Goal: Contribute content: Contribute content

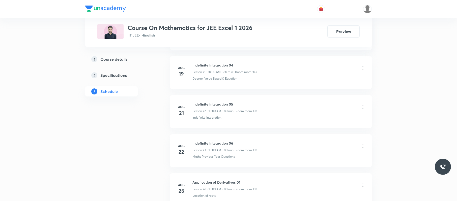
scroll to position [3270, 0]
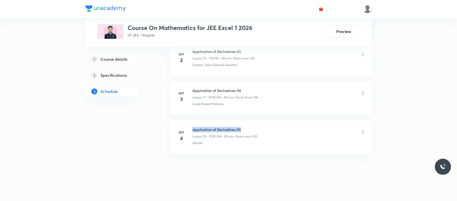
drag, startPoint x: 247, startPoint y: 121, endPoint x: 188, endPoint y: 123, distance: 59.6
click at [188, 123] on li "Sep 4 Application of Derivatives 05 Lesson 78 • 10:00 AM • 80 min • Room room 1…" at bounding box center [271, 137] width 202 height 33
copy h6 "Application of Derivatives 05"
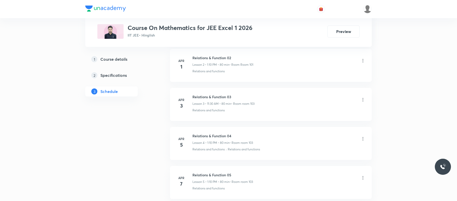
scroll to position [0, 0]
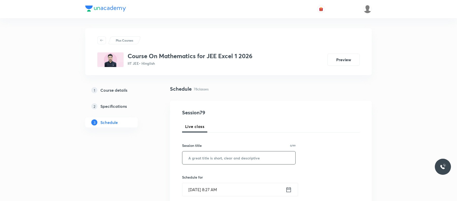
paste input "Application of Derivatives 05"
click at [212, 158] on input "Application of Derivatives 05" at bounding box center [239, 158] width 113 height 13
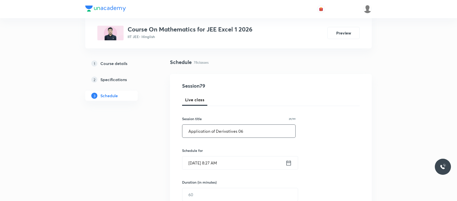
scroll to position [27, 0]
type input "Application of Derivatives 06"
click at [244, 166] on input "Sep 6, 2025, 8:27 AM" at bounding box center [234, 162] width 103 height 13
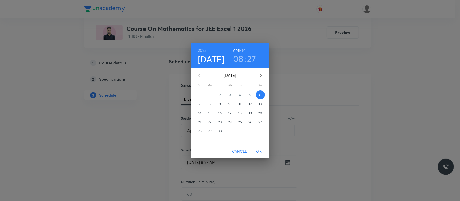
click at [240, 60] on h3 "08" at bounding box center [238, 59] width 10 height 11
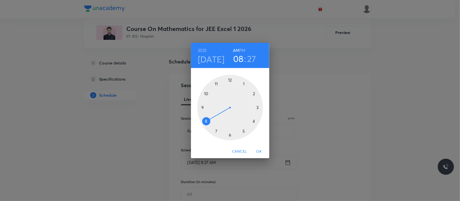
click at [207, 95] on div at bounding box center [230, 108] width 66 height 66
click at [230, 79] on div at bounding box center [230, 108] width 66 height 66
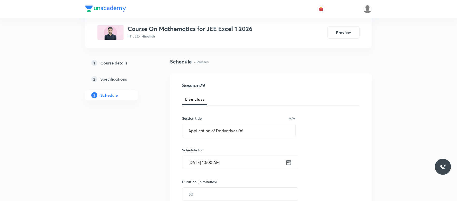
scroll to position [50, 0]
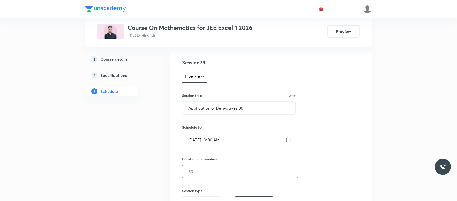
click at [211, 172] on input "text" at bounding box center [241, 171] width 116 height 13
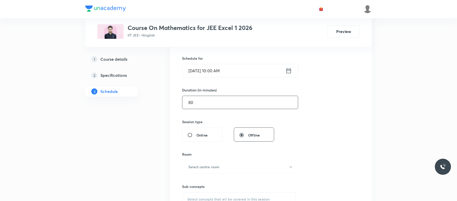
scroll to position [119, 0]
type input "80"
click at [211, 172] on button "Select centre room" at bounding box center [240, 167] width 117 height 14
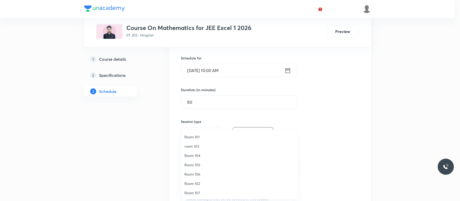
click at [200, 146] on span "room 103" at bounding box center [239, 146] width 111 height 5
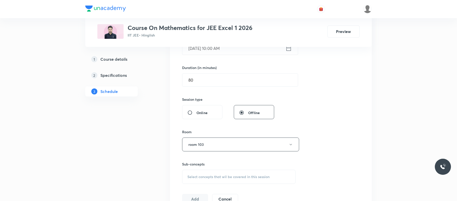
scroll to position [142, 0]
click at [232, 173] on div "Select concepts that wil be covered in this session" at bounding box center [239, 177] width 114 height 14
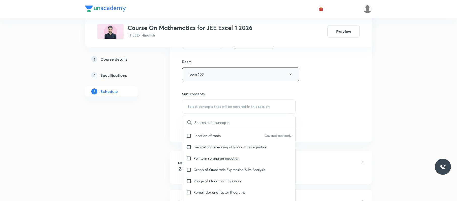
scroll to position [84, 0]
click at [248, 160] on div "Points in solving an equation" at bounding box center [239, 157] width 113 height 11
checkbox input "true"
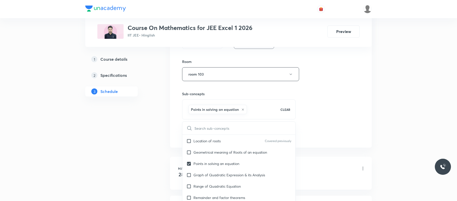
click at [308, 125] on div "Session 79 Live class Session title 29/99 Application of Derivatives 06 ​ Sched…" at bounding box center [271, 18] width 178 height 243
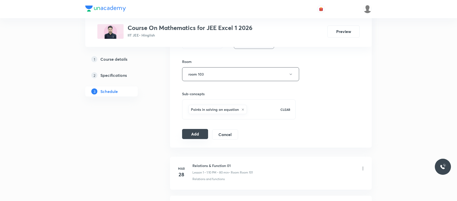
click at [200, 134] on button "Add" at bounding box center [195, 134] width 26 height 10
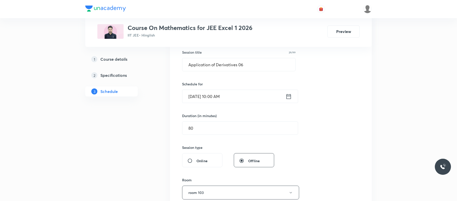
scroll to position [93, 0]
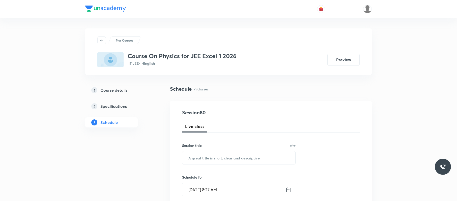
scroll to position [3309, 0]
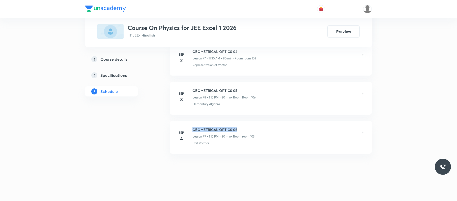
drag, startPoint x: 242, startPoint y: 122, endPoint x: 193, endPoint y: 119, distance: 49.3
copy h6 "GEOMETRICAL OPTICS 06"
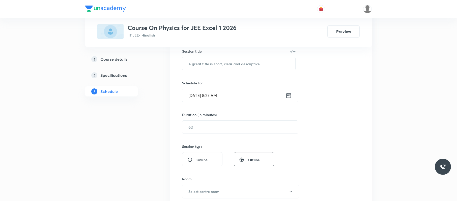
scroll to position [0, 0]
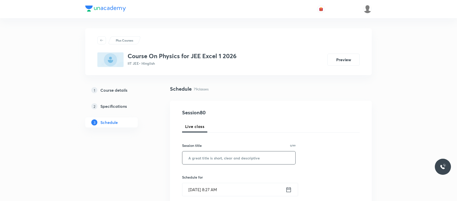
paste input "GEOMETRICAL OPTICS 06"
click at [234, 155] on input "GEOMETRICAL OPTICS 06" at bounding box center [239, 158] width 113 height 13
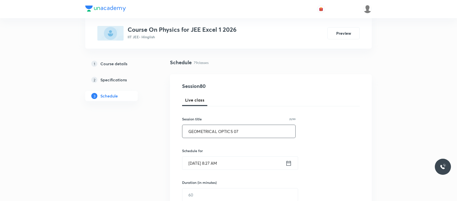
scroll to position [27, 0]
type input "GEOMETRICAL OPTICS 07"
click at [240, 164] on input "[DATE] 8:27 AM" at bounding box center [234, 162] width 103 height 13
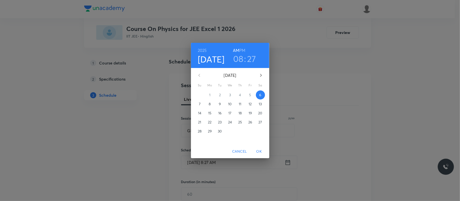
click at [242, 60] on h3 "08" at bounding box center [238, 59] width 10 height 11
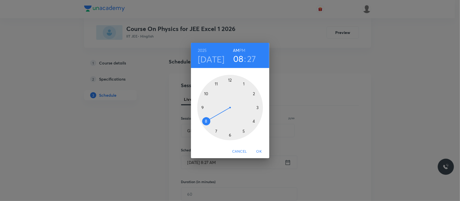
click at [244, 84] on div at bounding box center [230, 108] width 66 height 66
click at [243, 49] on h6 "PM" at bounding box center [242, 50] width 6 height 7
click at [255, 93] on div at bounding box center [230, 108] width 66 height 66
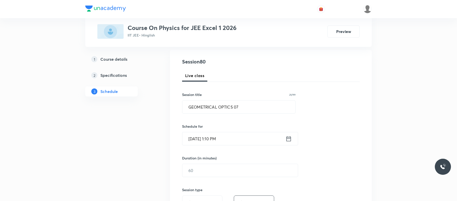
scroll to position [52, 0]
click at [235, 172] on input "text" at bounding box center [241, 170] width 116 height 13
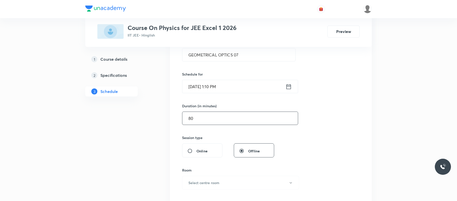
scroll to position [104, 0]
type input "80"
click at [225, 175] on div "Room Select centre room" at bounding box center [239, 178] width 114 height 22
click at [215, 181] on h6 "Select centre room" at bounding box center [204, 182] width 31 height 5
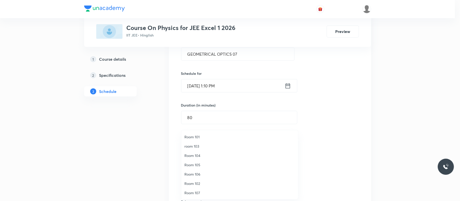
click at [197, 145] on span "room 103" at bounding box center [239, 146] width 111 height 5
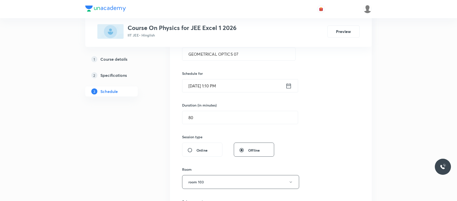
scroll to position [139, 0]
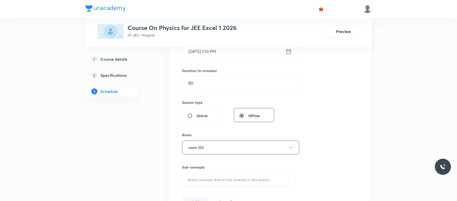
click at [216, 177] on div "Select concepts that wil be covered in this session" at bounding box center [239, 180] width 114 height 14
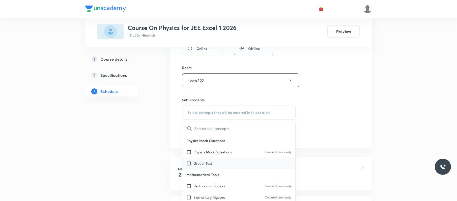
scroll to position [90, 0]
click at [239, 170] on div "Components of a Vector" at bounding box center [239, 164] width 113 height 11
checkbox input "true"
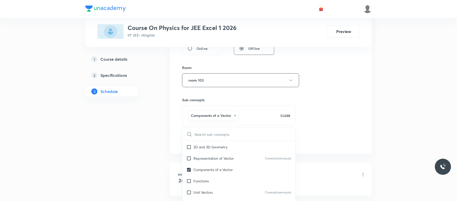
click at [353, 91] on div "Session 80 Live class Session title 21/99 GEOMETRICAL OPTICS 07 ​ Schedule for …" at bounding box center [271, 24] width 178 height 243
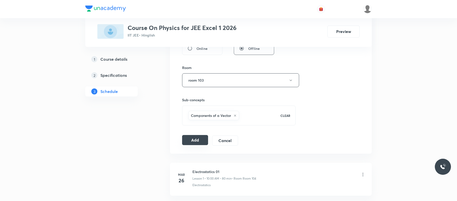
click at [198, 142] on button "Add" at bounding box center [195, 140] width 26 height 10
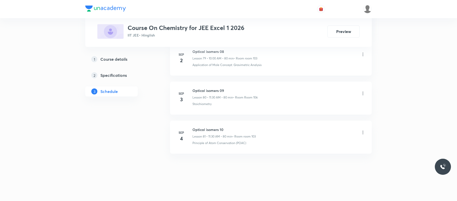
scroll to position [3388, 0]
drag, startPoint x: 228, startPoint y: 121, endPoint x: 193, endPoint y: 117, distance: 35.1
copy h6 "Optical isomers 10"
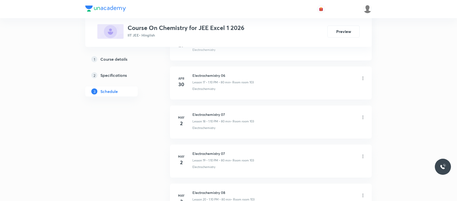
scroll to position [0, 0]
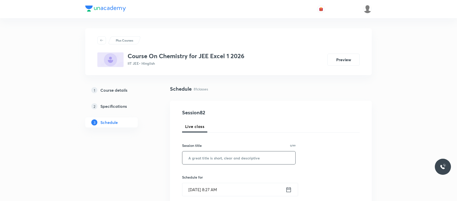
paste input "Optical isomers 10"
click at [245, 155] on input "Optical isomers 10" at bounding box center [239, 158] width 113 height 13
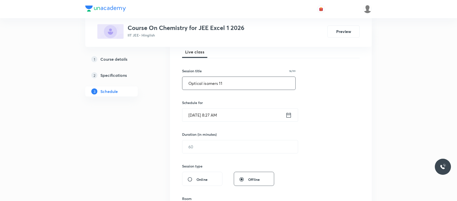
scroll to position [75, 0]
click at [247, 120] on input "Sep 6, 2025, 8:27 AM" at bounding box center [234, 114] width 103 height 13
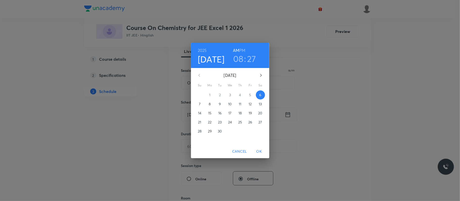
click at [240, 57] on h3 "08" at bounding box center [238, 59] width 10 height 11
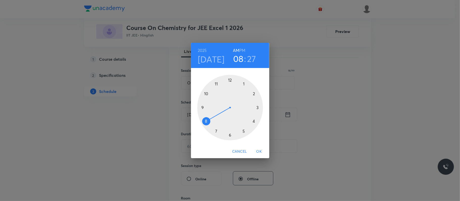
click at [217, 84] on div at bounding box center [230, 108] width 66 height 66
click at [231, 134] on div at bounding box center [230, 108] width 66 height 66
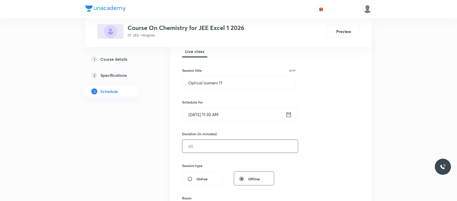
click at [228, 150] on input "text" at bounding box center [241, 146] width 116 height 13
drag, startPoint x: 220, startPoint y: 83, endPoint x: 168, endPoint y: 83, distance: 52.5
paste input "Haloalkanes & Haloarenes"
type input "Haloalkanes & Haloarenes 01"
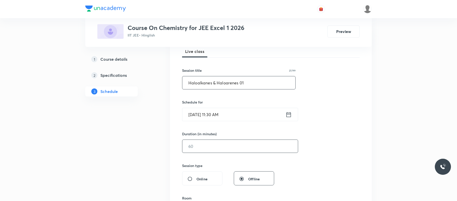
click at [223, 147] on input "text" at bounding box center [241, 146] width 116 height 13
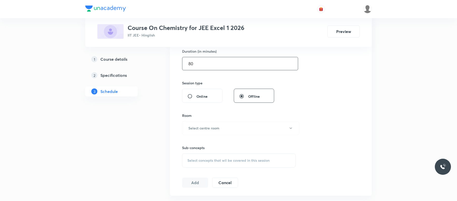
scroll to position [159, 0]
type input "80"
click at [221, 130] on button "Select centre room" at bounding box center [240, 128] width 117 height 14
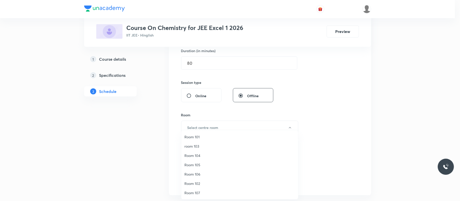
click at [202, 146] on span "room 103" at bounding box center [239, 146] width 111 height 5
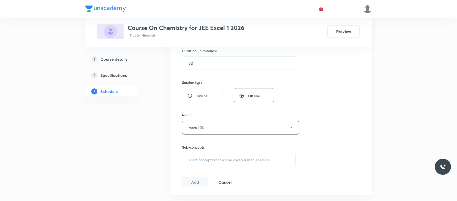
click at [231, 162] on span "Select concepts that wil be covered in this session" at bounding box center [229, 160] width 82 height 4
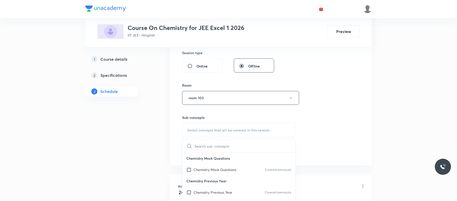
scroll to position [57, 0]
click at [234, 182] on div "Percentage Composition" at bounding box center [239, 181] width 113 height 11
checkbox input "true"
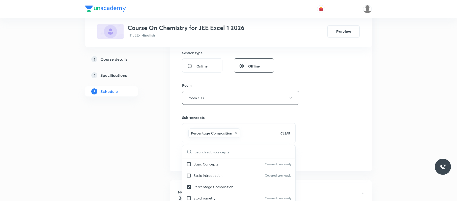
click at [353, 110] on div "Session 82 Live class Session title 27/99 Haloalkanes & Haloarenes 01 ​ Schedul…" at bounding box center [271, 42] width 178 height 243
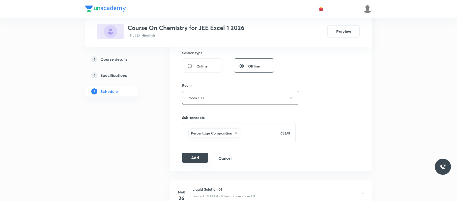
click at [197, 159] on button "Add" at bounding box center [195, 158] width 26 height 10
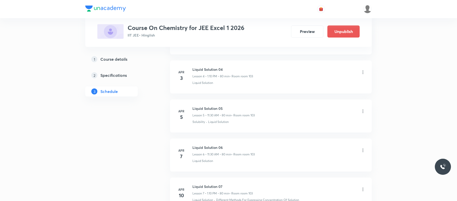
scroll to position [3195, 0]
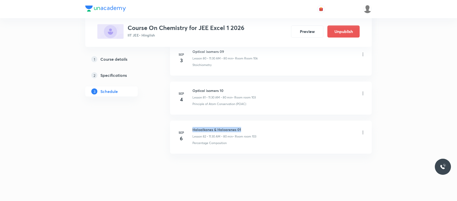
drag, startPoint x: 246, startPoint y: 126, endPoint x: 191, endPoint y: 128, distance: 54.8
click at [191, 128] on li "Sep 6 Haloalkanes & Haloarenes 01 Lesson 82 • 11:30 AM • 80 min • Room room 103…" at bounding box center [271, 137] width 202 height 33
copy h6 "Haloalkanes & Haloarenes 01"
drag, startPoint x: 236, startPoint y: 130, endPoint x: 193, endPoint y: 129, distance: 43.4
click at [193, 129] on h6 "Haloalkanes & Haloarenes 14" at bounding box center [225, 129] width 65 height 5
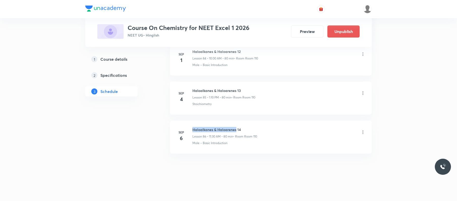
copy h6 "Haloalkanes & Haloarenes"
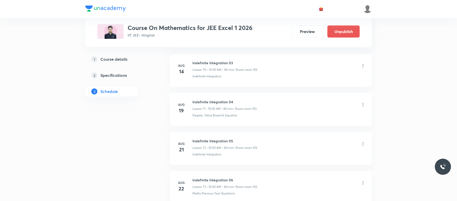
scroll to position [3309, 0]
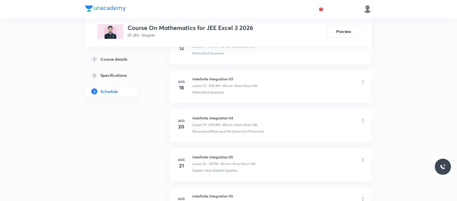
scroll to position [3309, 0]
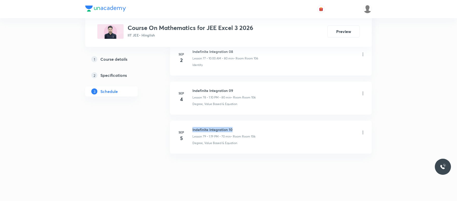
drag, startPoint x: 242, startPoint y: 124, endPoint x: 190, endPoint y: 120, distance: 51.6
copy h6 "Indefinite Integration 10"
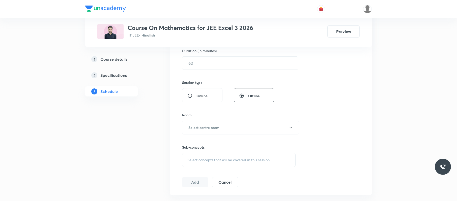
scroll to position [0, 0]
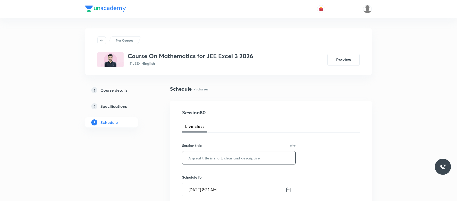
paste input "Indefinite Integration 10"
click at [263, 155] on input "Indefinite Integration 10" at bounding box center [239, 158] width 113 height 13
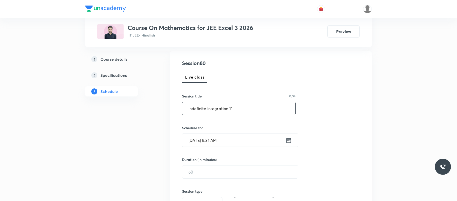
scroll to position [50, 0]
type input "Indefinite Integration 11"
click at [222, 140] on input "[DATE] 8:31 AM" at bounding box center [234, 140] width 103 height 13
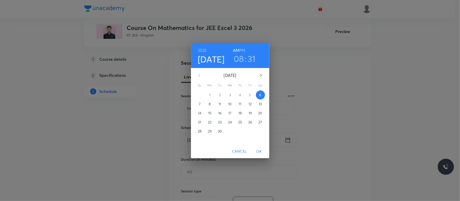
click at [242, 61] on h3 "08" at bounding box center [239, 59] width 10 height 11
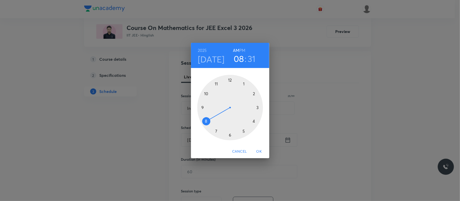
click at [216, 84] on div at bounding box center [230, 108] width 66 height 66
click at [230, 137] on div at bounding box center [230, 108] width 66 height 66
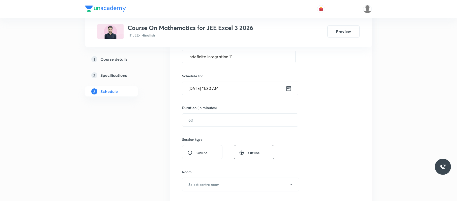
scroll to position [102, 0]
click at [207, 119] on input "text" at bounding box center [241, 119] width 116 height 13
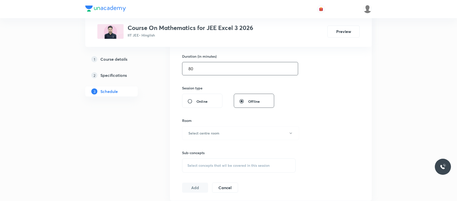
scroll to position [154, 0]
type input "80"
click at [213, 135] on h6 "Select centre room" at bounding box center [204, 132] width 31 height 5
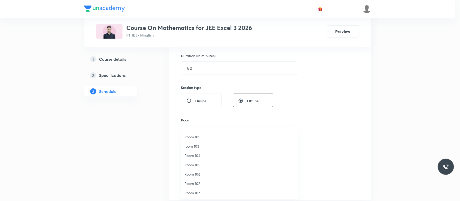
click at [203, 164] on span "Room 105" at bounding box center [239, 165] width 111 height 5
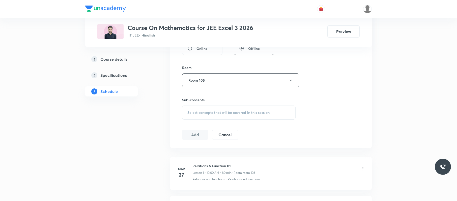
scroll to position [207, 0]
click at [243, 110] on span "Select concepts that wil be covered in this session" at bounding box center [229, 112] width 82 height 4
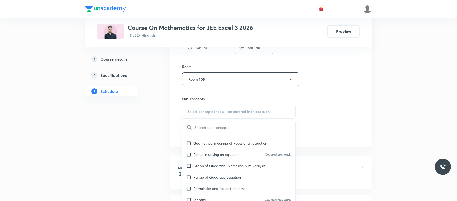
scroll to position [99, 0]
click at [223, 186] on p "Remainder and factor theorems" at bounding box center [220, 187] width 52 height 5
checkbox input "true"
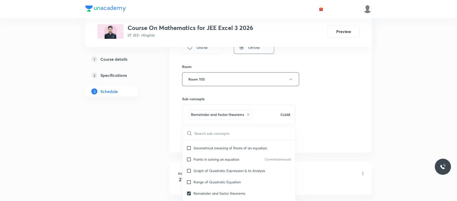
click at [330, 111] on div "Session 80 Live class Session title 25/99 Indefinite Integration 11 ​ Schedule …" at bounding box center [271, 23] width 178 height 243
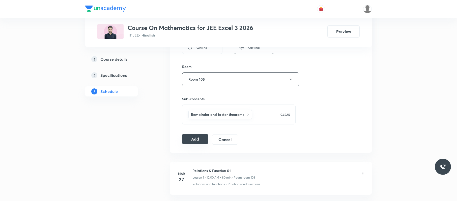
click at [192, 137] on button "Add" at bounding box center [195, 139] width 26 height 10
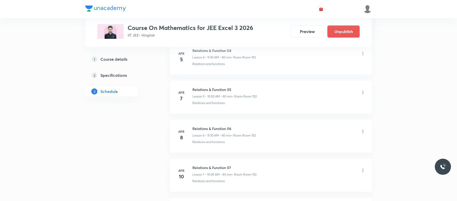
scroll to position [3116, 0]
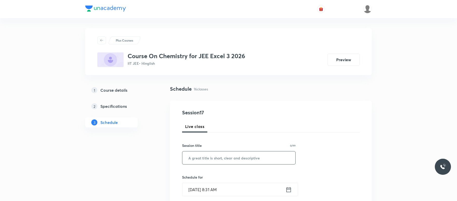
paste input "Haloalkanes & Haloarenes 01"
click at [263, 163] on input "Haloalkanes & Haloarenes 01" at bounding box center [239, 158] width 113 height 13
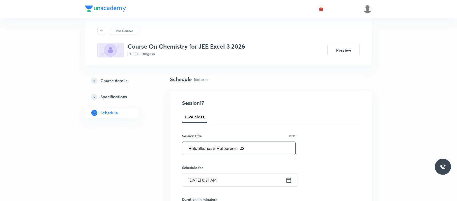
scroll to position [11, 0]
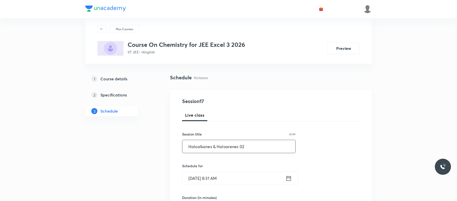
type input "Haloalkanes & Haloarenes 02"
click at [251, 179] on input "[DATE] 8:31 AM" at bounding box center [234, 178] width 103 height 13
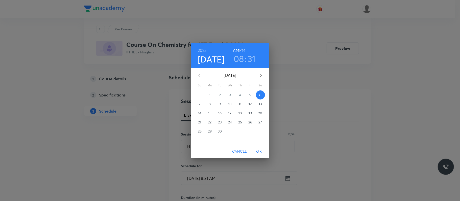
click at [242, 58] on h3 "08" at bounding box center [239, 59] width 10 height 11
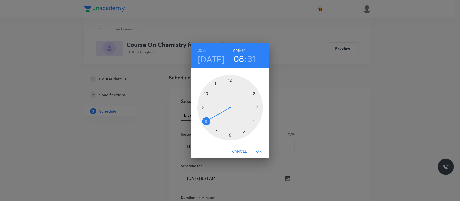
click at [245, 82] on div at bounding box center [230, 108] width 66 height 66
click at [241, 47] on h6 "PM" at bounding box center [242, 50] width 6 height 7
click at [253, 93] on div at bounding box center [230, 108] width 66 height 66
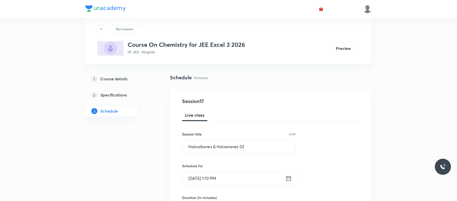
scroll to position [89, 0]
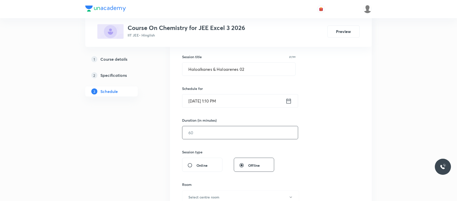
click at [231, 139] on input "text" at bounding box center [241, 132] width 116 height 13
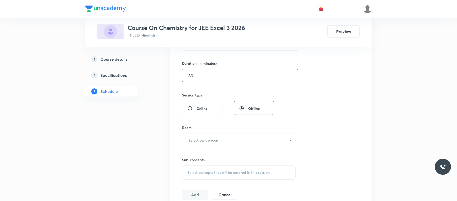
scroll to position [147, 0]
type input "80"
click at [231, 139] on button "Select centre room" at bounding box center [240, 140] width 117 height 14
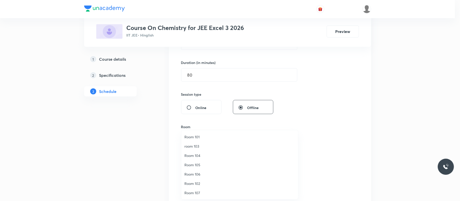
click at [213, 147] on span "room 103" at bounding box center [239, 146] width 111 height 5
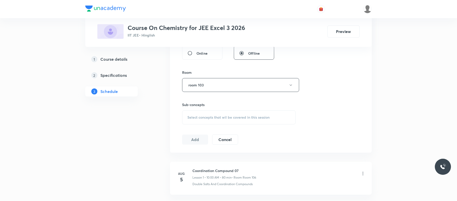
scroll to position [201, 0]
click at [246, 118] on span "Select concepts that wil be covered in this session" at bounding box center [229, 117] width 82 height 4
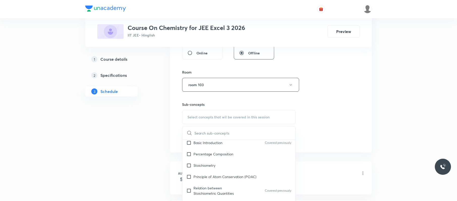
scroll to position [74, 0]
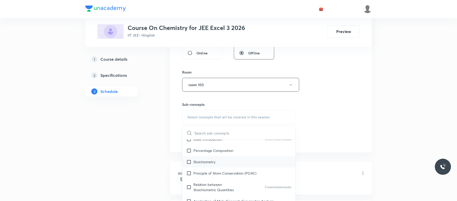
click at [257, 162] on div "Stoichiometry" at bounding box center [239, 162] width 113 height 11
checkbox input "true"
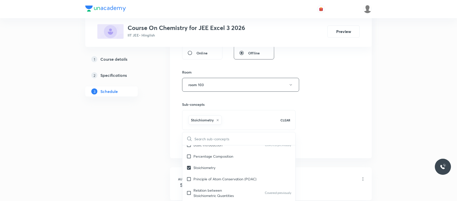
click at [364, 96] on div "Session 17 Live class Session title 27/99 Haloalkanes & Haloarenes 02 ​ Schedul…" at bounding box center [271, 29] width 202 height 259
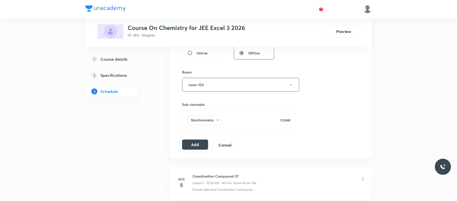
click at [194, 148] on button "Add" at bounding box center [195, 145] width 26 height 10
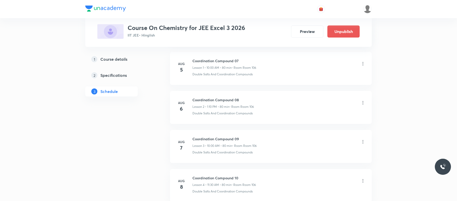
scroll to position [639, 0]
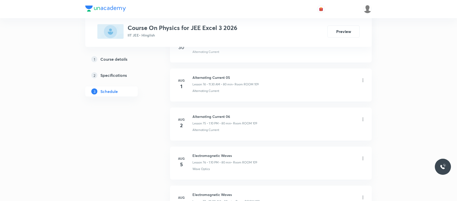
scroll to position [3859, 0]
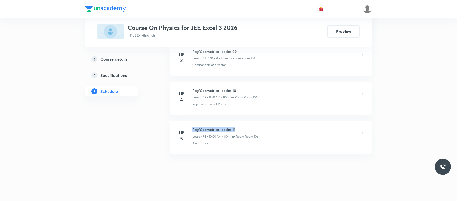
drag, startPoint x: 238, startPoint y: 122, endPoint x: 193, endPoint y: 120, distance: 44.5
copy h6 "Ray/Geometrical optics 11"
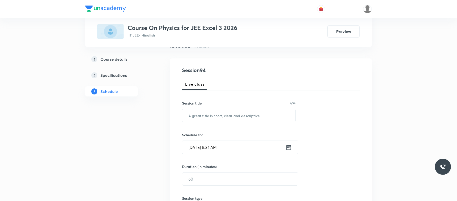
scroll to position [43, 0]
click at [193, 120] on input "text" at bounding box center [239, 115] width 113 height 13
paste input "Ray/Geometrical optics 11"
type input "Ray/Geometrical optics 12"
click at [227, 149] on input "Sep 6, 2025, 8:31 AM" at bounding box center [234, 147] width 103 height 13
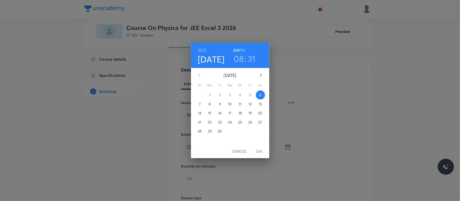
click at [237, 59] on h3 "08" at bounding box center [239, 59] width 10 height 11
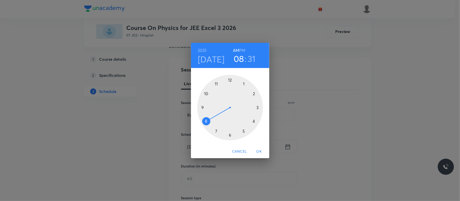
click at [206, 91] on div at bounding box center [230, 108] width 66 height 66
click at [229, 78] on div at bounding box center [230, 108] width 66 height 66
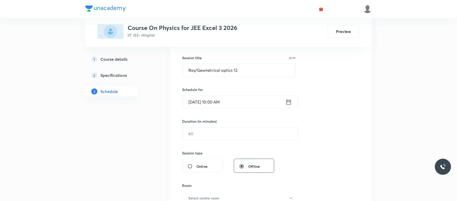
scroll to position [99, 0]
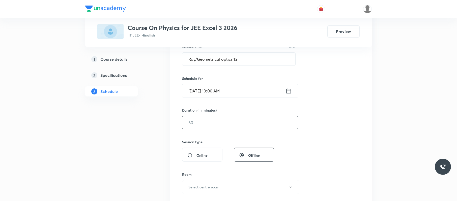
click at [216, 124] on input "text" at bounding box center [241, 122] width 116 height 13
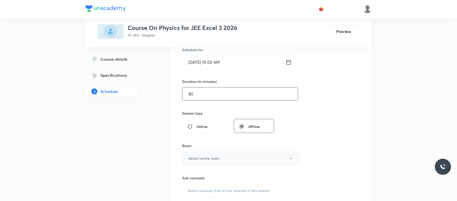
type input "80"
click at [225, 160] on button "Select centre room" at bounding box center [240, 159] width 117 height 14
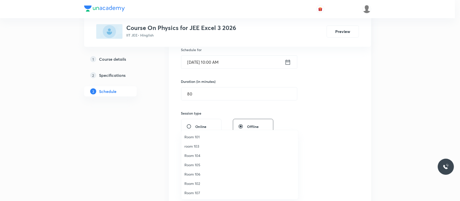
click at [205, 162] on li "Room 105" at bounding box center [239, 165] width 117 height 9
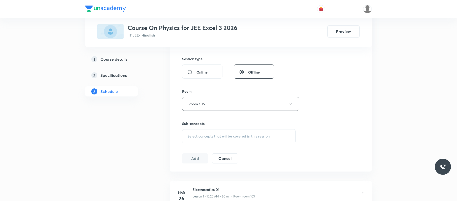
scroll to position [183, 0]
click at [253, 135] on span "Select concepts that wil be covered in this session" at bounding box center [229, 136] width 82 height 4
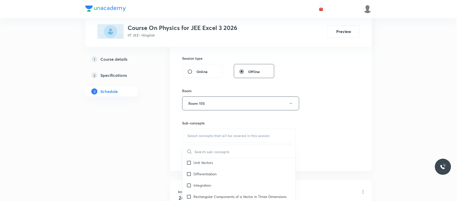
scroll to position [104, 0]
click at [230, 182] on div "Integration" at bounding box center [239, 185] width 113 height 11
checkbox input "true"
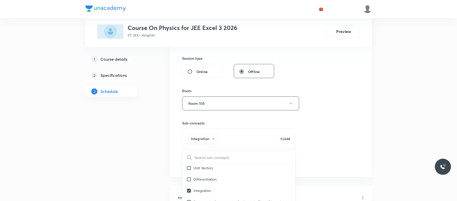
click at [354, 129] on div "Session 94 Live class Session title 25/99 Ray/Geometrical optics 12 ​ Schedule …" at bounding box center [271, 47] width 178 height 243
click at [194, 162] on button "Add" at bounding box center [195, 164] width 26 height 10
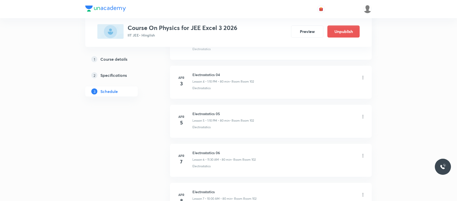
drag, startPoint x: 295, startPoint y: 6, endPoint x: 193, endPoint y: 2, distance: 101.8
click at [193, 2] on div at bounding box center [228, 9] width 287 height 18
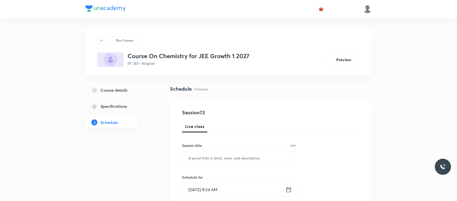
scroll to position [2994, 0]
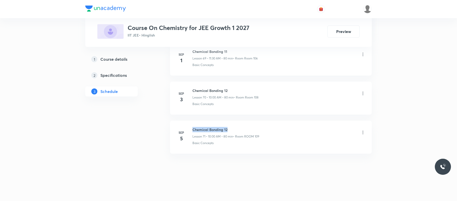
drag, startPoint x: 229, startPoint y: 124, endPoint x: 185, endPoint y: 116, distance: 44.7
copy h6 "Chemical Bonding 12"
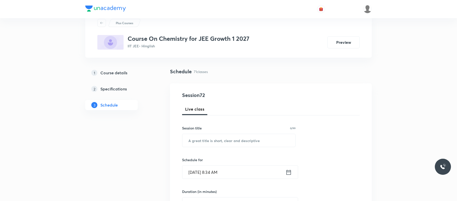
scroll to position [0, 0]
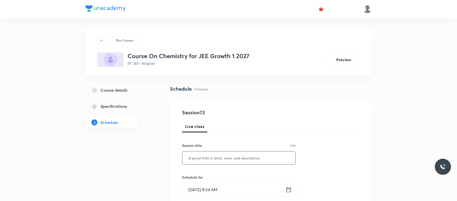
paste input "Chemical Bonding 12"
click at [241, 151] on input "Chemical Bonding 12" at bounding box center [239, 158] width 113 height 13
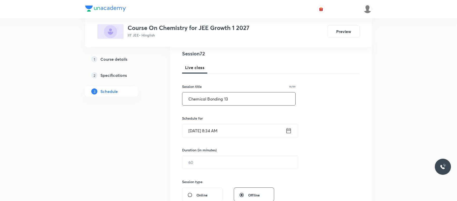
scroll to position [60, 0]
type input "Chemical Bonding 13"
click at [247, 136] on input "[DATE] 8:34 AM" at bounding box center [234, 129] width 103 height 13
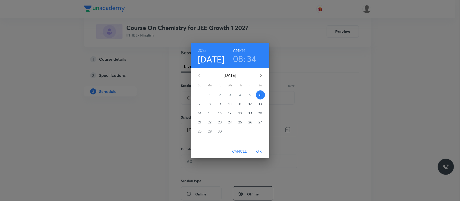
click at [237, 58] on h3 "08" at bounding box center [238, 59] width 10 height 11
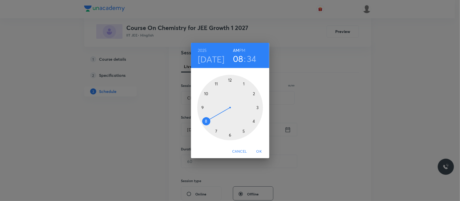
click at [206, 94] on div at bounding box center [230, 108] width 66 height 66
click at [230, 79] on div at bounding box center [230, 108] width 66 height 66
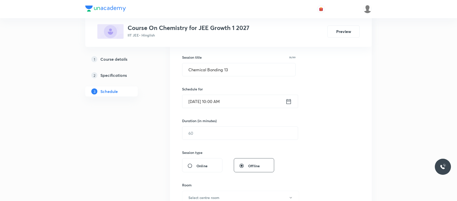
scroll to position [89, 0]
click at [221, 136] on input "text" at bounding box center [241, 132] width 116 height 13
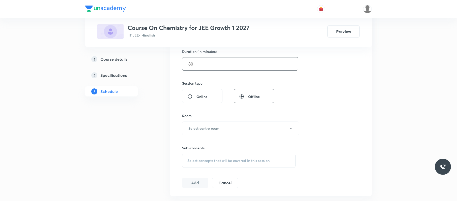
scroll to position [158, 0]
type input "80"
click at [221, 136] on div "Sub-concepts Select concepts that wil be covered in this session" at bounding box center [239, 151] width 114 height 33
click at [226, 125] on button "Select centre room" at bounding box center [240, 128] width 117 height 14
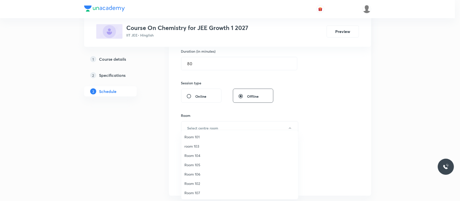
click at [196, 151] on span "Room 106" at bounding box center [239, 174] width 111 height 5
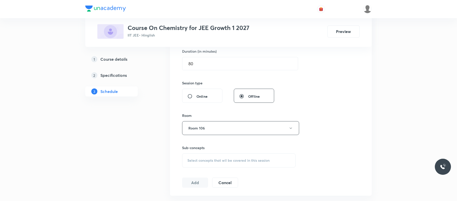
scroll to position [234, 0]
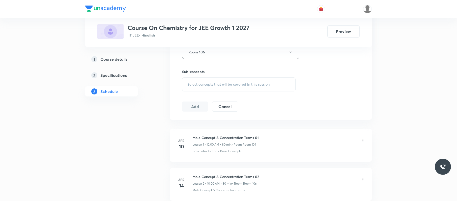
click at [279, 83] on div "Select concepts that wil be covered in this session" at bounding box center [239, 85] width 114 height 14
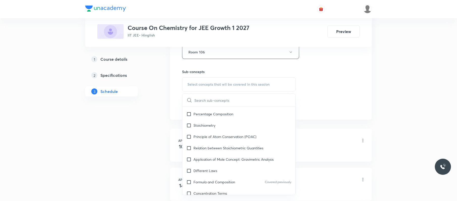
scroll to position [80, 0]
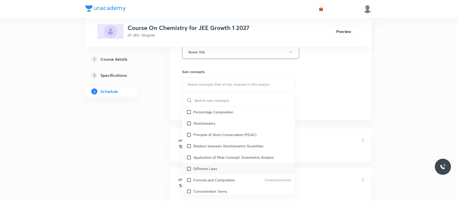
click at [214, 151] on p "Different Laws" at bounding box center [206, 168] width 24 height 5
checkbox input "true"
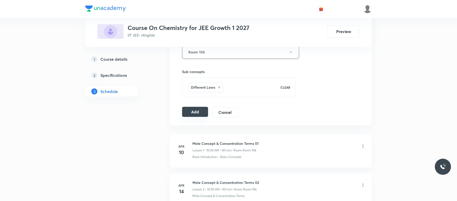
click at [194, 111] on button "Add" at bounding box center [195, 112] width 26 height 10
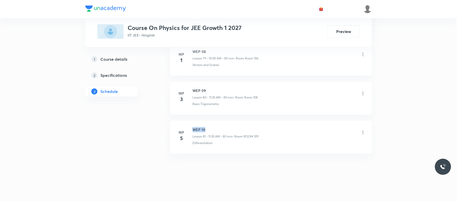
click at [188, 123] on li "[DATE] WEP 10 Lesson 81 • 11:30 AM • 80 min • Room ROOM 109 Differentiation" at bounding box center [271, 137] width 202 height 33
copy h6 "WEP 10"
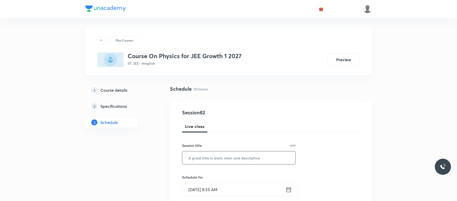
drag, startPoint x: 208, startPoint y: 165, endPoint x: 211, endPoint y: 161, distance: 5.5
click at [211, 161] on input "text" at bounding box center [239, 158] width 113 height 13
paste input "WEP 10"
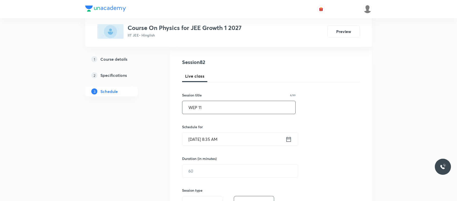
scroll to position [51, 0]
type input "WEP 11"
click at [249, 137] on input "[DATE] 8:35 AM" at bounding box center [234, 139] width 103 height 13
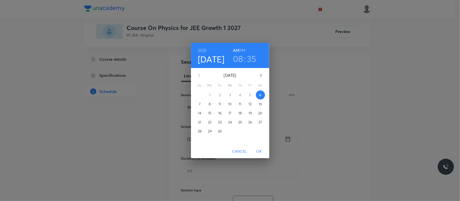
click at [239, 59] on h3 "08" at bounding box center [238, 59] width 10 height 11
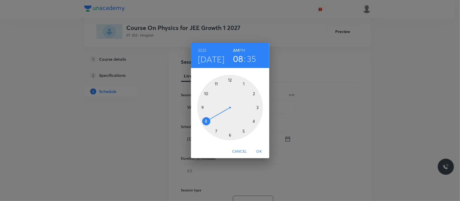
click at [217, 82] on div at bounding box center [230, 108] width 66 height 66
click at [230, 133] on div at bounding box center [230, 108] width 66 height 66
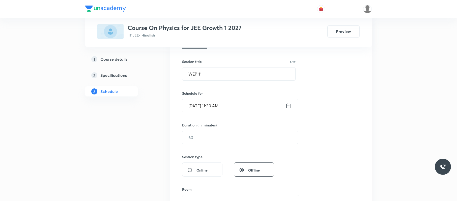
scroll to position [85, 0]
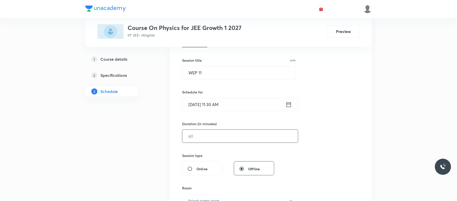
click at [228, 135] on input "text" at bounding box center [241, 136] width 116 height 13
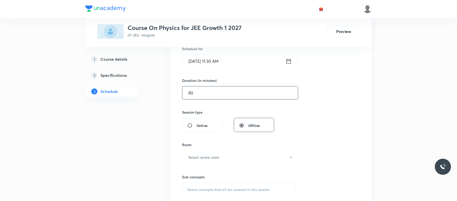
scroll to position [131, 0]
type input "80"
click at [223, 158] on button "Select centre room" at bounding box center [240, 156] width 117 height 14
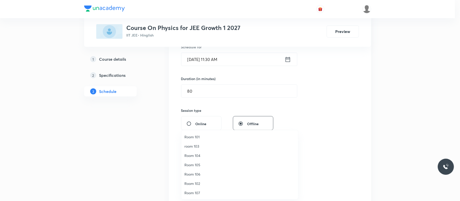
click at [203, 174] on span "Room 106" at bounding box center [239, 174] width 111 height 5
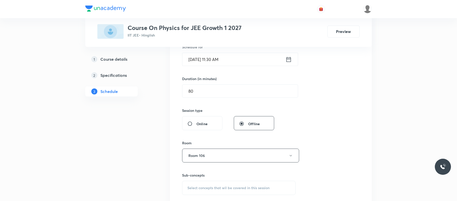
scroll to position [179, 0]
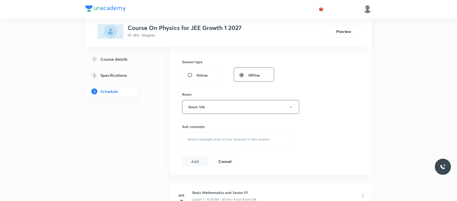
click at [267, 142] on span "Select concepts that wil be covered in this session" at bounding box center [229, 140] width 82 height 4
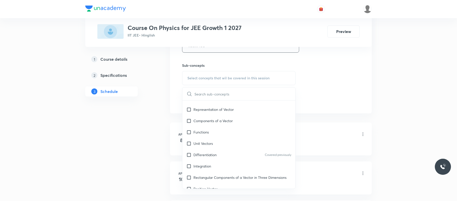
scroll to position [112, 0]
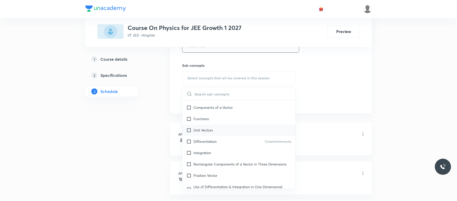
click at [257, 131] on div "Unit Vectors" at bounding box center [239, 130] width 113 height 11
checkbox input "true"
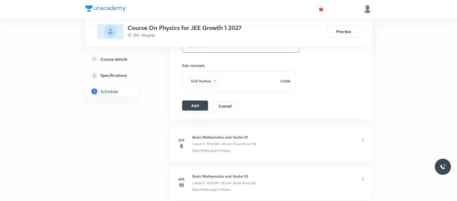
click at [200, 105] on button "Add" at bounding box center [195, 106] width 26 height 10
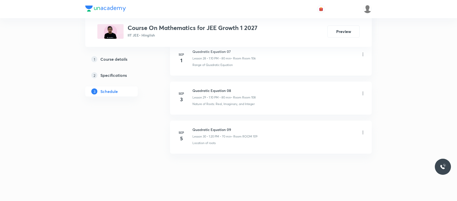
click at [236, 127] on h6 "Quadratic Equation 09" at bounding box center [225, 129] width 65 height 5
drag, startPoint x: 0, startPoint y: 0, endPoint x: 195, endPoint y: 123, distance: 230.8
click at [195, 123] on li "[DATE] Quadratic Equation 09 Lesson 30 • 1:20 PM • 70 min • Room ROOM 109 Locat…" at bounding box center [271, 137] width 202 height 33
copy h6 "Quadratic Equation 09"
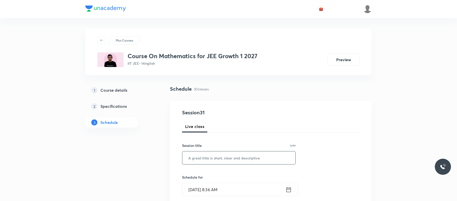
paste input "Quadratic Equation 09"
click at [225, 154] on input "Quadratic Equation 09" at bounding box center [239, 158] width 113 height 13
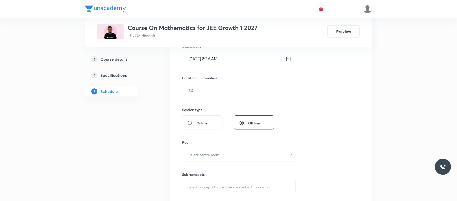
scroll to position [132, 0]
type input "Quadratic Equation 10"
click at [250, 60] on input "[DATE] 8:36 AM" at bounding box center [234, 58] width 103 height 13
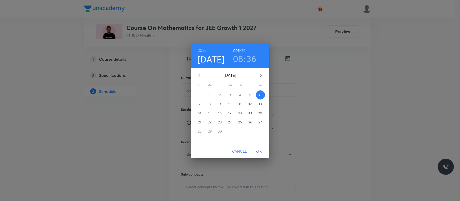
click at [240, 57] on h3 "08" at bounding box center [238, 59] width 10 height 11
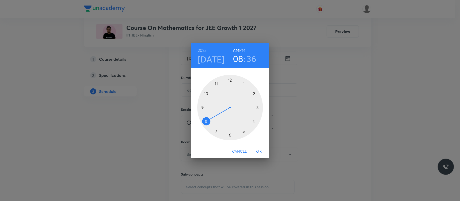
click at [244, 83] on div at bounding box center [230, 108] width 66 height 66
click at [244, 47] on h6 "PM" at bounding box center [242, 50] width 6 height 7
click at [253, 94] on div at bounding box center [230, 108] width 66 height 66
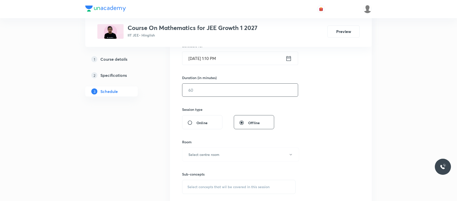
click at [218, 94] on input "text" at bounding box center [241, 90] width 116 height 13
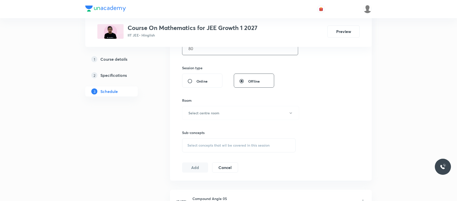
scroll to position [175, 0]
type input "80"
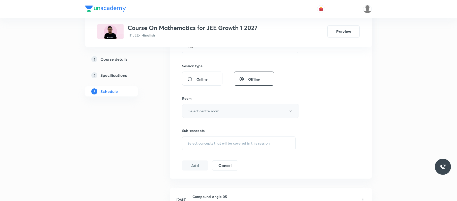
click at [220, 115] on button "Select centre room" at bounding box center [240, 111] width 117 height 14
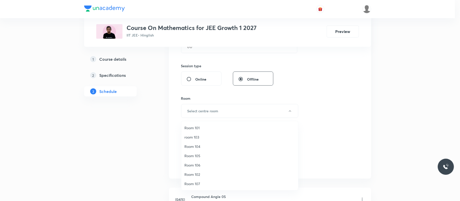
click at [201, 166] on span "Room 106" at bounding box center [239, 165] width 111 height 5
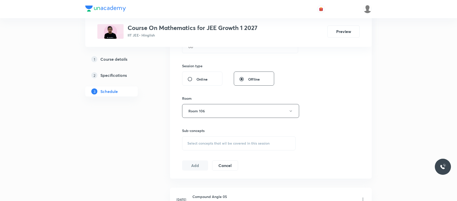
scroll to position [253, 0]
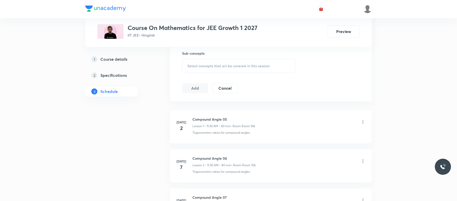
click at [248, 64] on span "Select concepts that wil be covered in this session" at bounding box center [229, 66] width 82 height 4
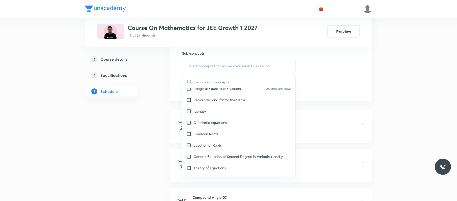
scroll to position [136, 0]
click at [244, 130] on div "Common Roots" at bounding box center [239, 133] width 113 height 11
checkbox input "true"
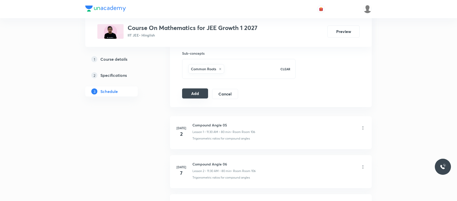
click at [195, 90] on button "Add" at bounding box center [195, 94] width 26 height 10
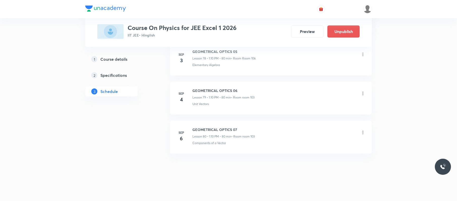
click at [365, 134] on icon at bounding box center [363, 132] width 5 height 5
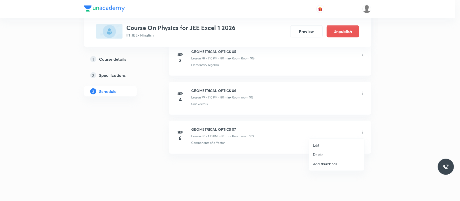
scroll to position [0, 0]
click at [321, 146] on li "Edit" at bounding box center [336, 145] width 55 height 9
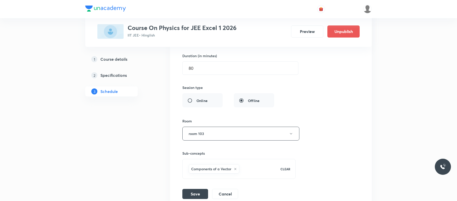
scroll to position [3241, 0]
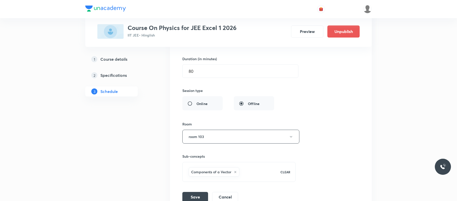
click at [245, 46] on input "[DATE] 1:10 PM" at bounding box center [234, 39] width 103 height 13
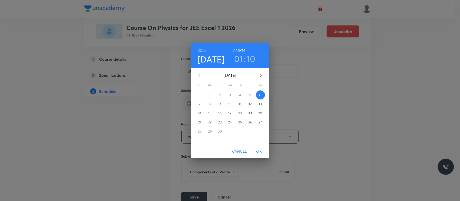
click at [236, 57] on h3 "01" at bounding box center [238, 59] width 9 height 11
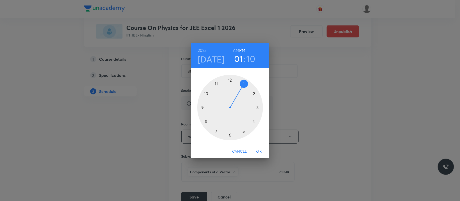
click at [207, 93] on div at bounding box center [230, 108] width 66 height 66
click at [236, 50] on h6 "AM" at bounding box center [236, 50] width 6 height 7
click at [229, 81] on div at bounding box center [230, 108] width 66 height 66
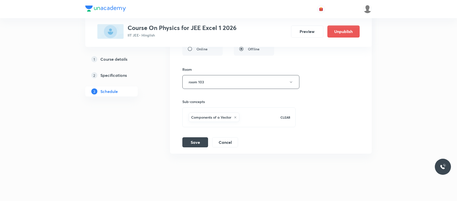
scroll to position [3310, 0]
click at [197, 140] on button "Save" at bounding box center [196, 142] width 26 height 10
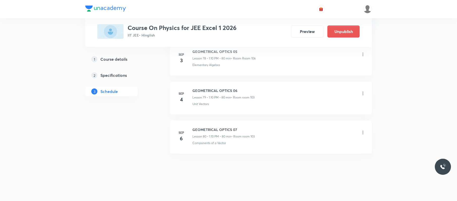
scroll to position [3115, 0]
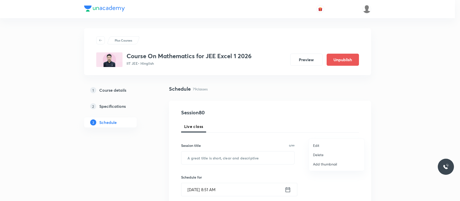
click at [325, 158] on li "Delete" at bounding box center [336, 154] width 55 height 9
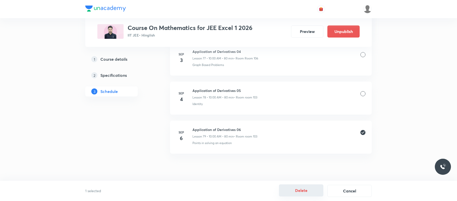
click at [301, 187] on button "Delete" at bounding box center [301, 191] width 44 height 12
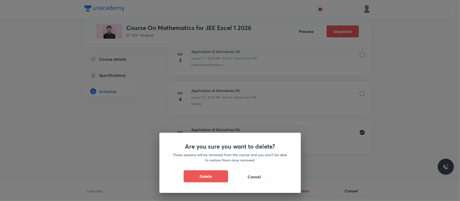
click at [221, 179] on button "Delete" at bounding box center [206, 177] width 44 height 12
